Goal: Obtain resource: Obtain resource

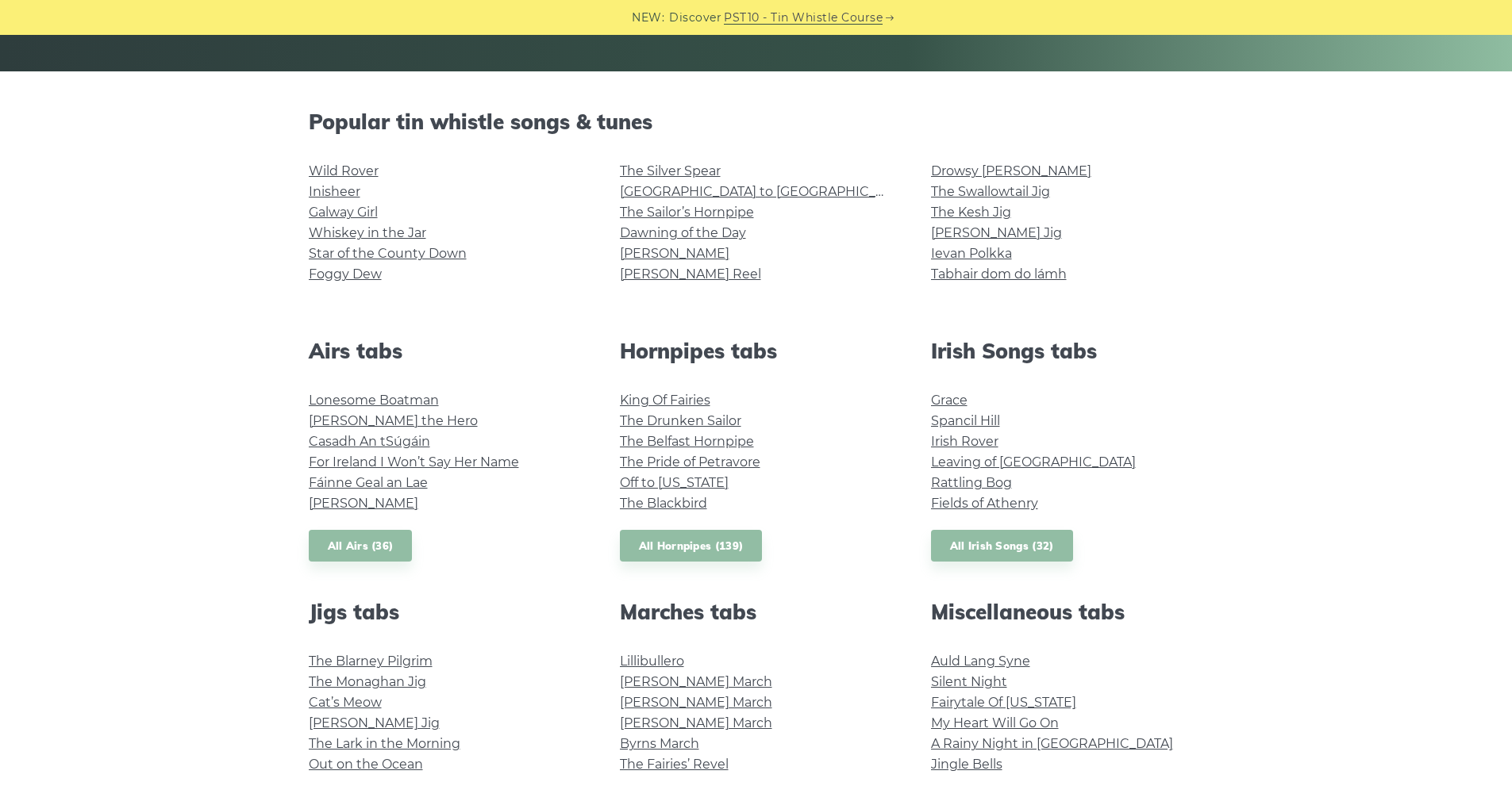
scroll to position [317, 0]
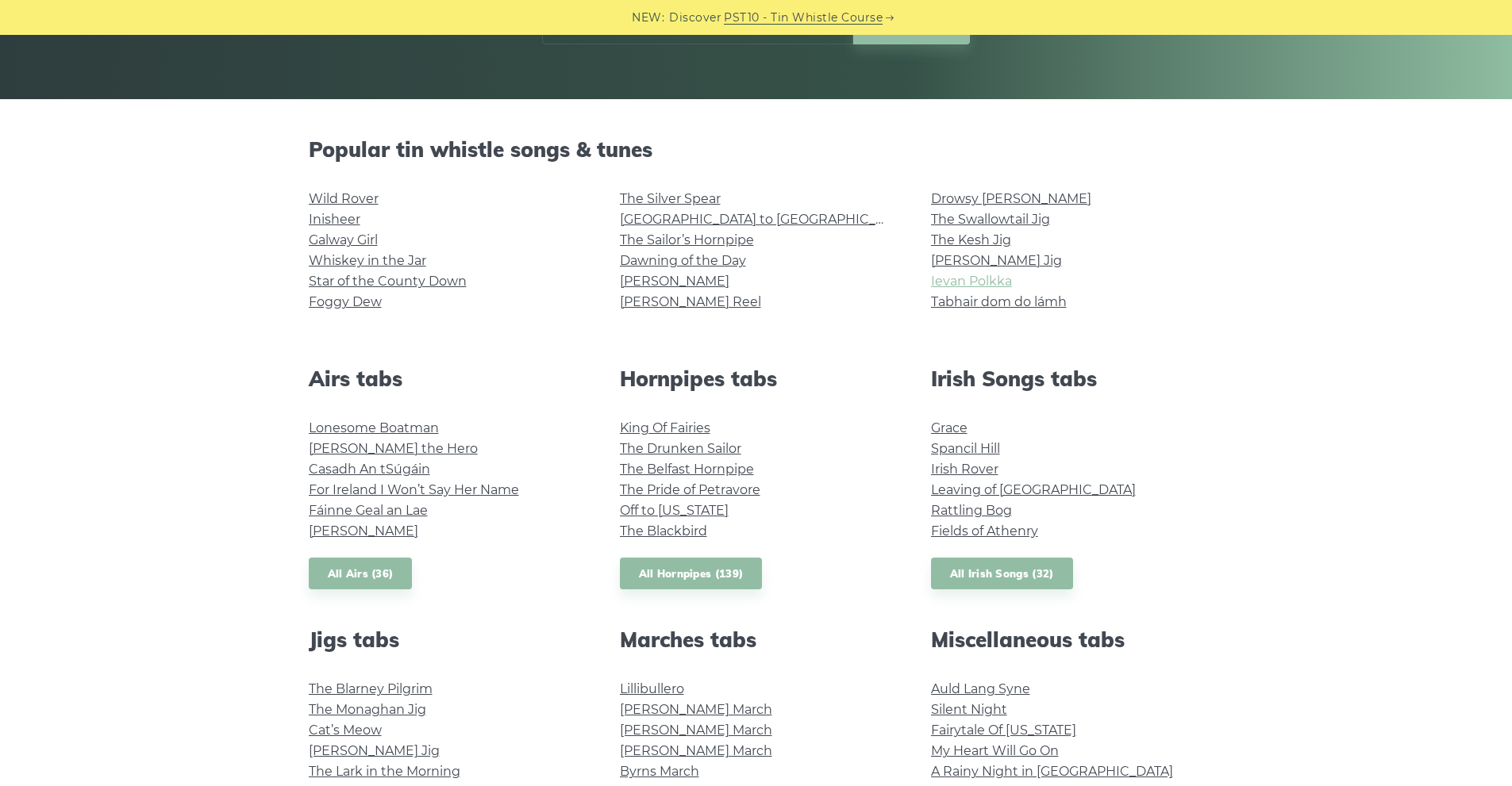
click at [948, 282] on link "Ievan Polkka" at bounding box center [971, 281] width 81 height 15
drag, startPoint x: 817, startPoint y: 296, endPoint x: 802, endPoint y: 292, distance: 15.5
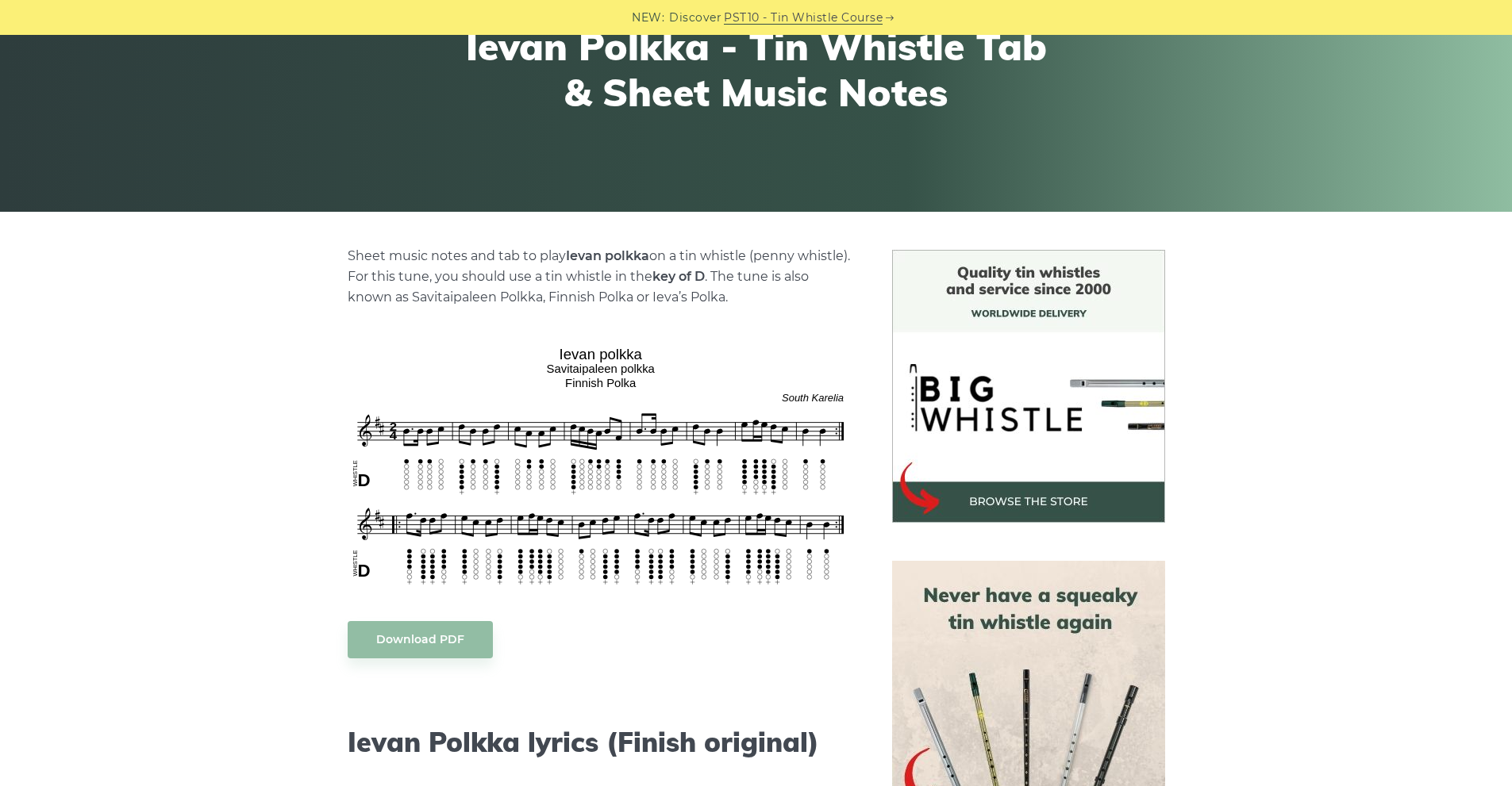
scroll to position [238, 0]
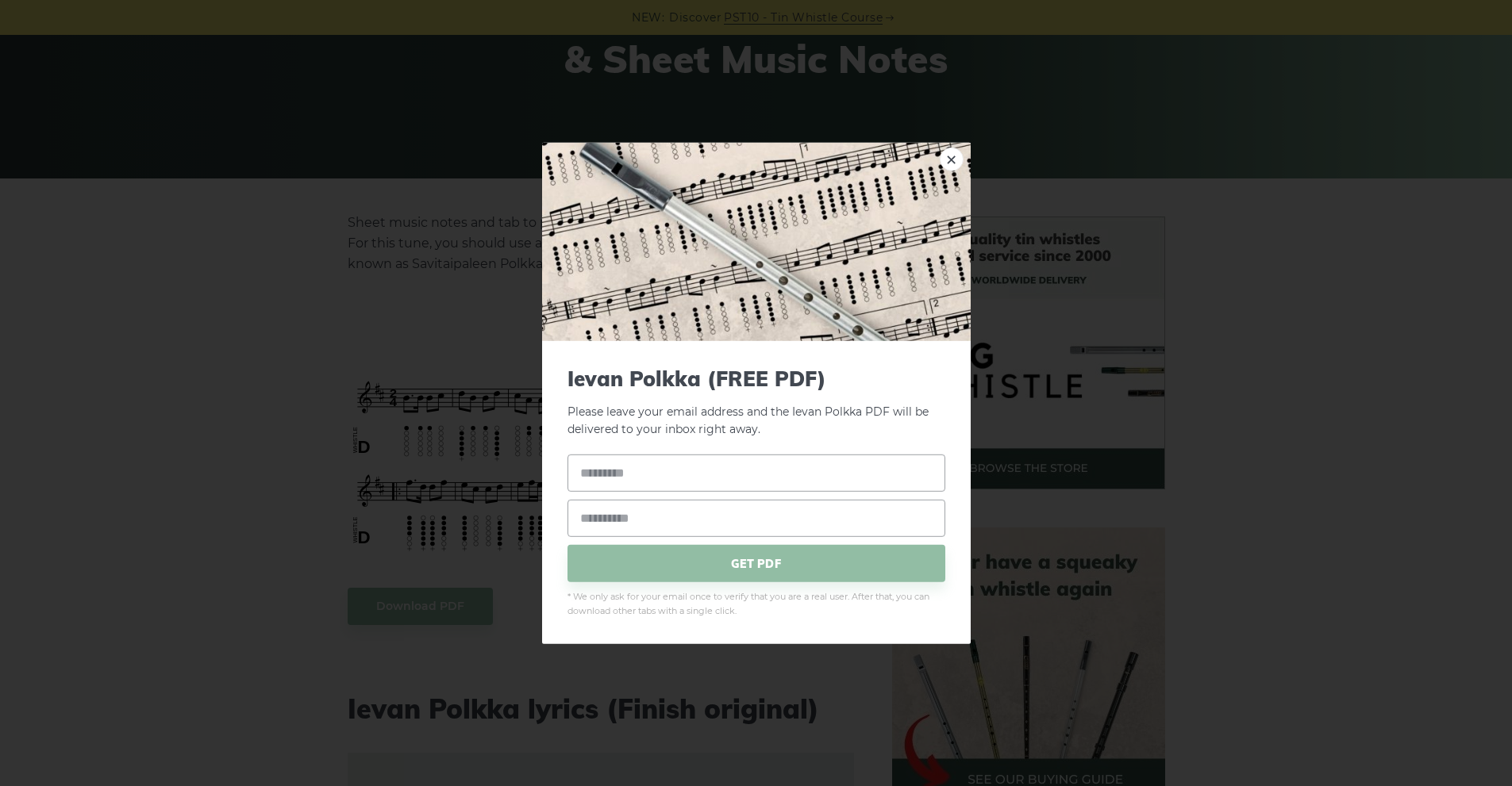
click at [304, 431] on div "× [PERSON_NAME] (FREE PDF) Please leave your email address and the Ievan Polkka…" at bounding box center [756, 393] width 1512 height 786
click at [351, 439] on div "× [PERSON_NAME] (FREE PDF) Please leave your email address and the Ievan Polkka…" at bounding box center [756, 393] width 1512 height 786
click at [352, 439] on div "× [PERSON_NAME] (FREE PDF) Please leave your email address and the Ievan Polkka…" at bounding box center [756, 393] width 1512 height 786
click at [408, 321] on div "× [PERSON_NAME] (FREE PDF) Please leave your email address and the Ievan Polkka…" at bounding box center [756, 393] width 1512 height 786
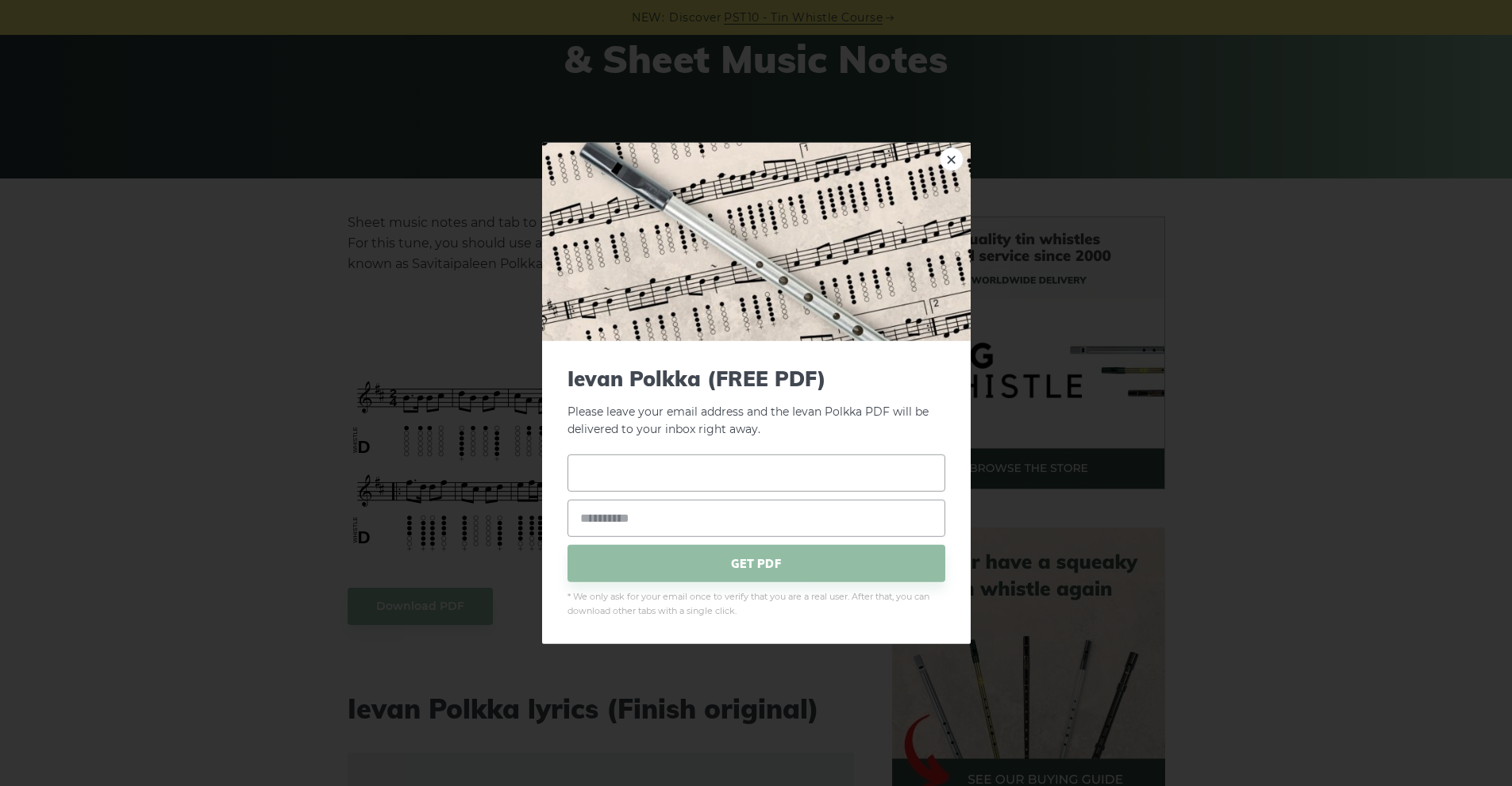
click at [643, 463] on input "text" at bounding box center [756, 473] width 378 height 38
click at [322, 447] on div "× [PERSON_NAME] (FREE PDF) Please leave your email address and the Ievan Polkka…" at bounding box center [756, 393] width 1512 height 786
click at [334, 442] on div "× [PERSON_NAME] (FREE PDF) Please leave your email address and the Ievan Polkka…" at bounding box center [756, 393] width 1512 height 786
drag, startPoint x: 336, startPoint y: 438, endPoint x: 635, endPoint y: 324, distance: 320.0
click at [338, 435] on div "× [PERSON_NAME] (FREE PDF) Please leave your email address and the Ievan Polkka…" at bounding box center [756, 393] width 1512 height 786
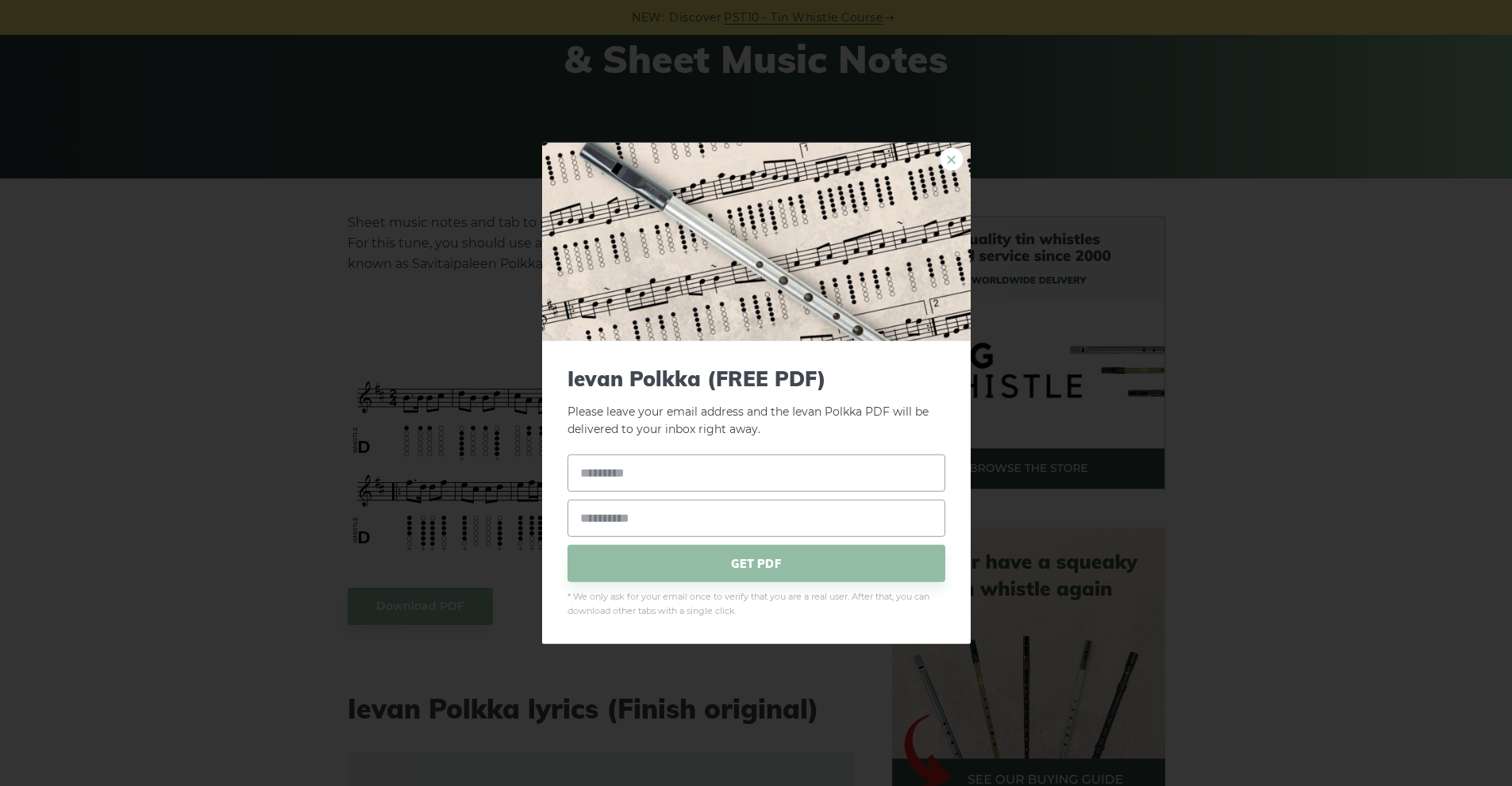
click at [943, 161] on link "×" at bounding box center [952, 159] width 24 height 24
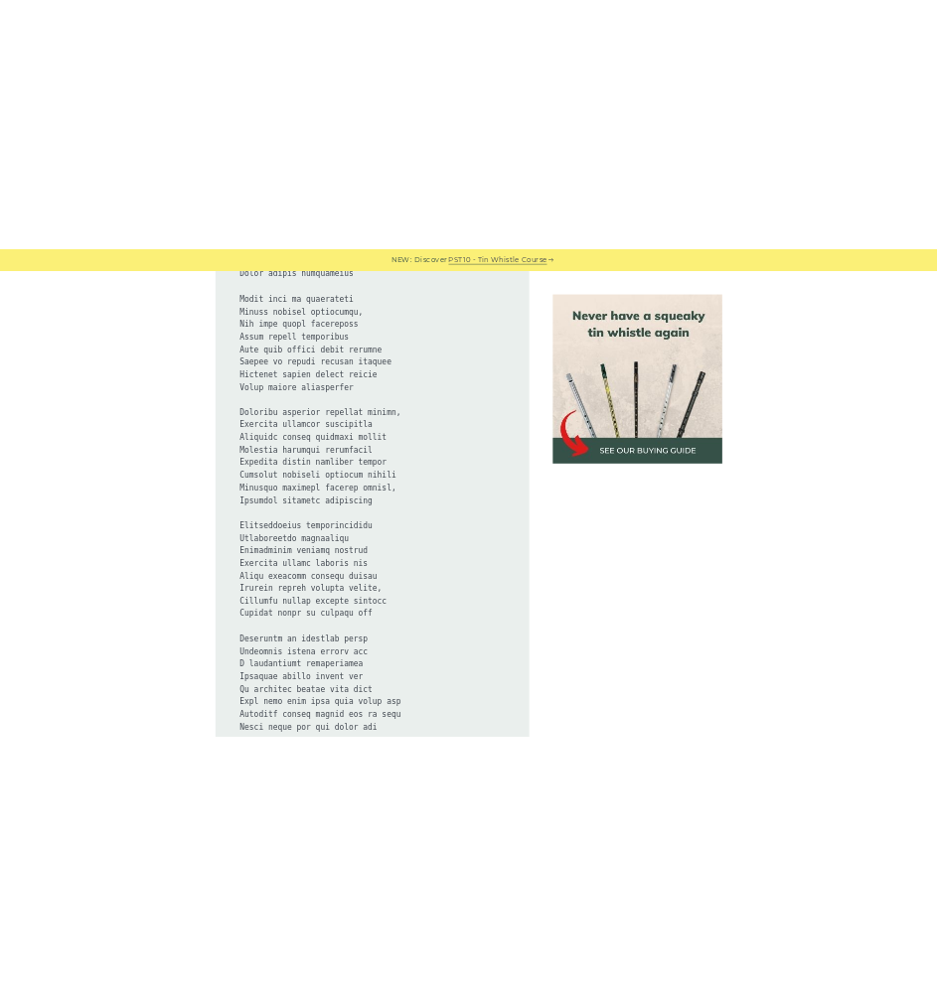
scroll to position [0, 0]
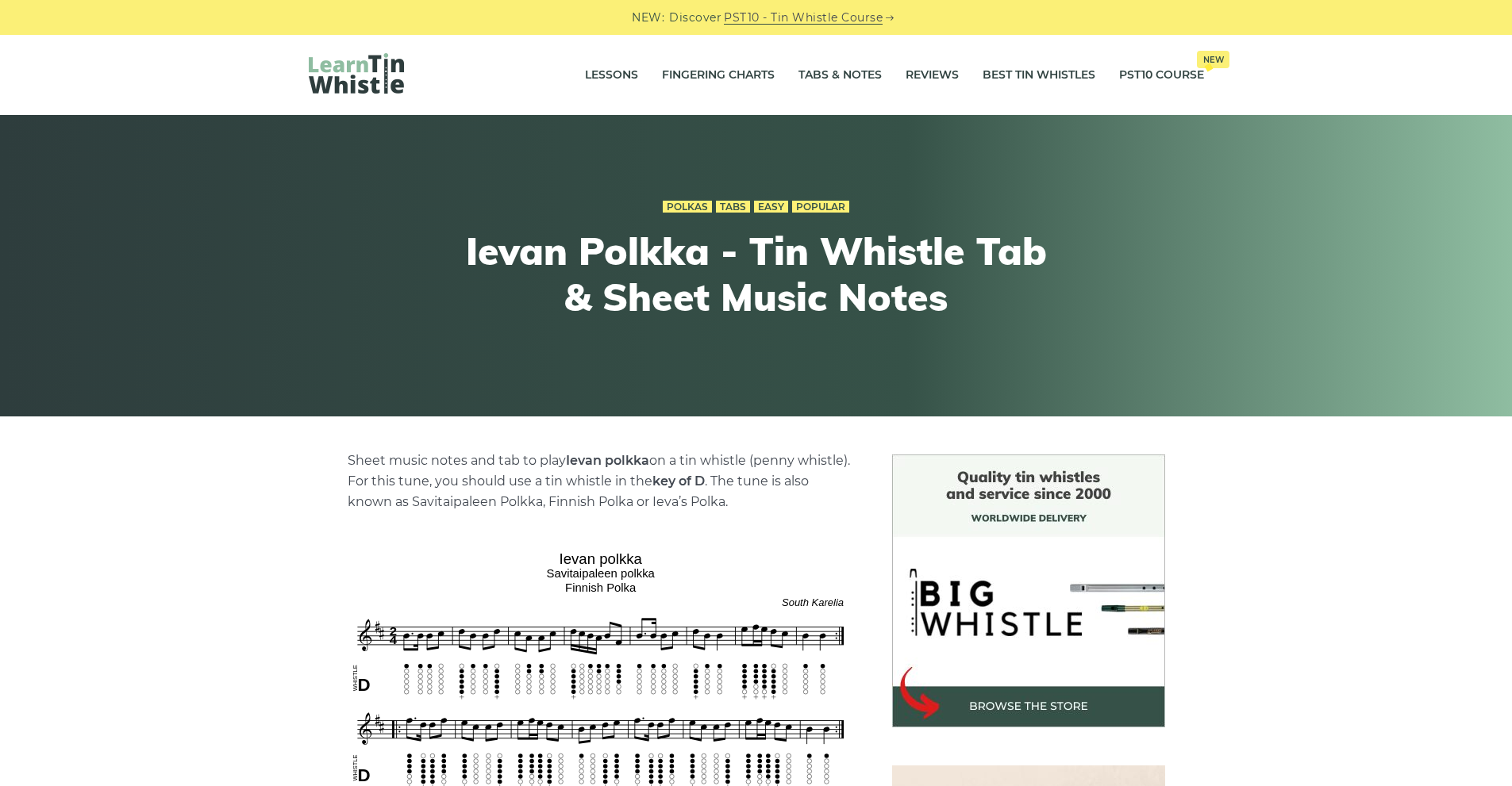
drag, startPoint x: 233, startPoint y: 169, endPoint x: 219, endPoint y: 66, distance: 103.9
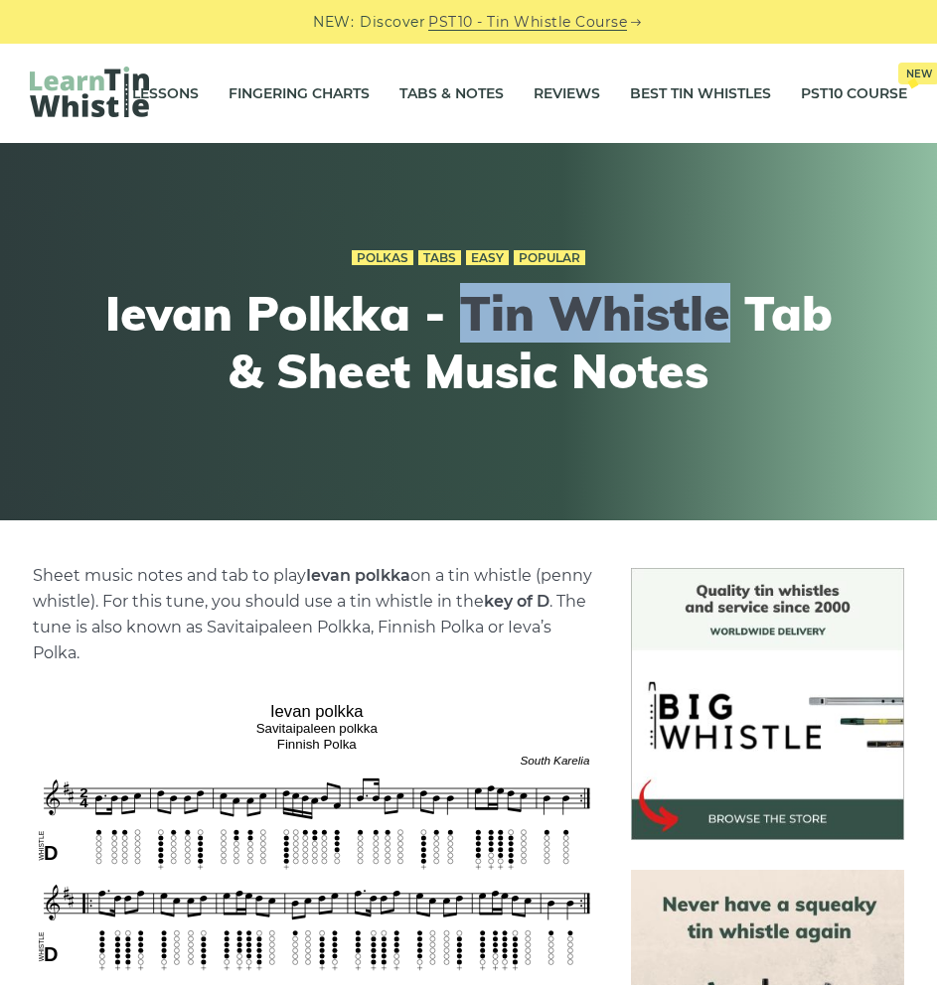
drag, startPoint x: 458, startPoint y: 322, endPoint x: 718, endPoint y: 314, distance: 260.4
click at [718, 314] on h1 "Ievan Polkka - Tin Whistle Tab & Sheet Music Notes" at bounding box center [468, 342] width 731 height 114
copy h1 "Tin Whistle"
